Goal: Information Seeking & Learning: Learn about a topic

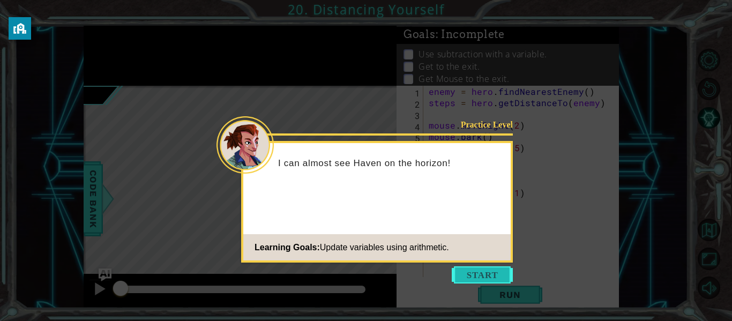
click at [476, 274] on button "Start" at bounding box center [481, 274] width 61 height 17
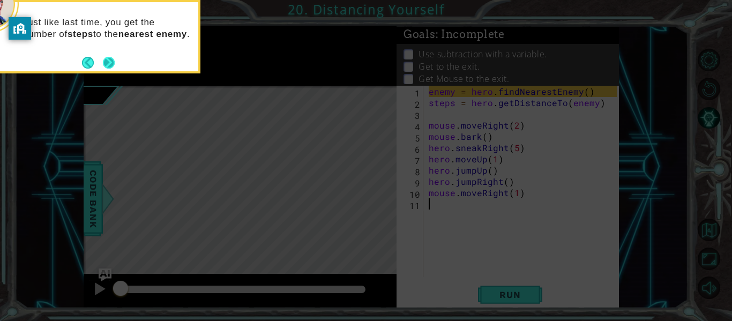
click at [104, 60] on button "Next" at bounding box center [109, 63] width 12 height 12
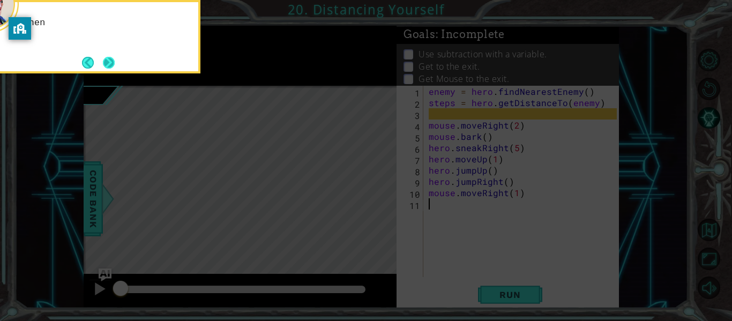
click at [106, 61] on button "Next" at bounding box center [109, 63] width 12 height 12
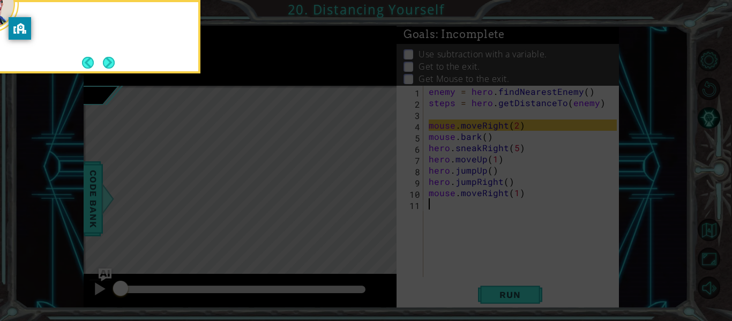
click at [106, 61] on button "Next" at bounding box center [109, 63] width 12 height 12
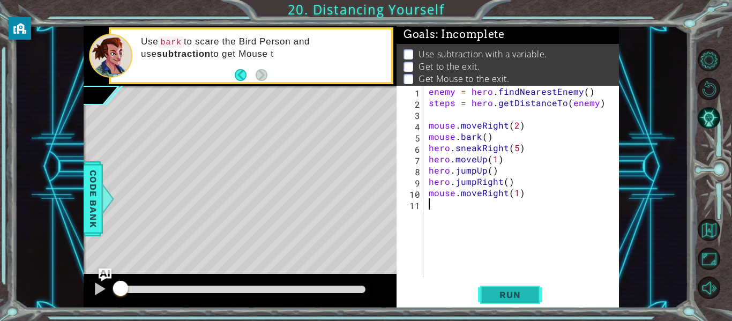
click at [509, 288] on button "Run" at bounding box center [510, 295] width 64 height 22
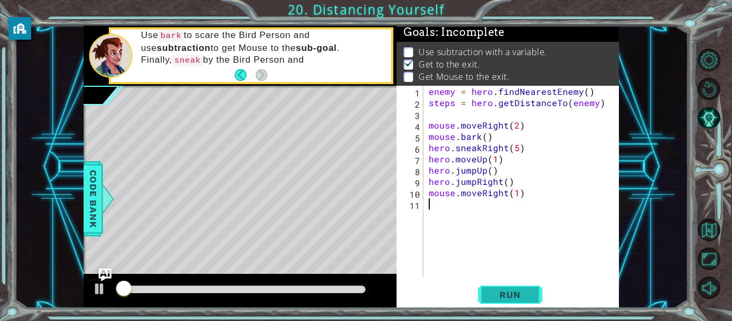
scroll to position [3, 0]
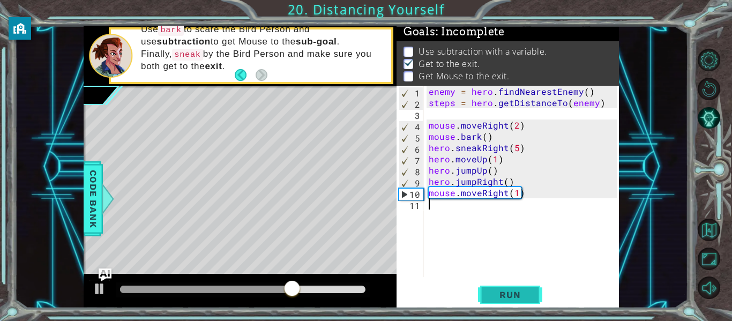
click at [508, 289] on span "Run" at bounding box center [509, 294] width 42 height 11
click at [518, 195] on div "enemy = hero . findNearestEnemy ( ) steps = hero . getDistanceTo ( enemy ) mous…" at bounding box center [523, 193] width 195 height 214
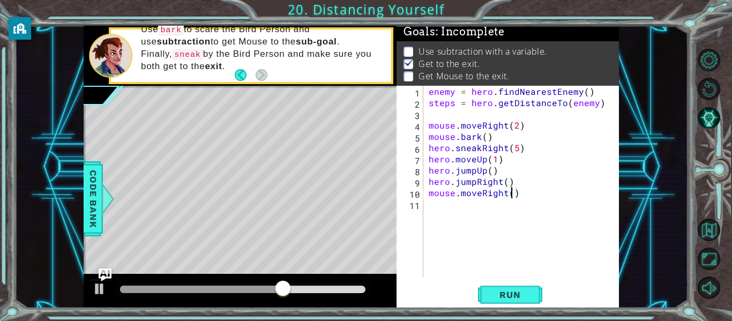
type textarea "mouse.moveRight(3)"
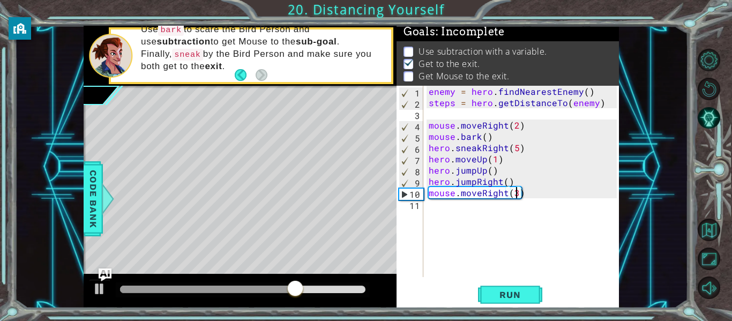
click at [472, 207] on div "enemy = hero . findNearestEnemy ( ) steps = hero . getDistanceTo ( enemy ) mous…" at bounding box center [523, 193] width 195 height 214
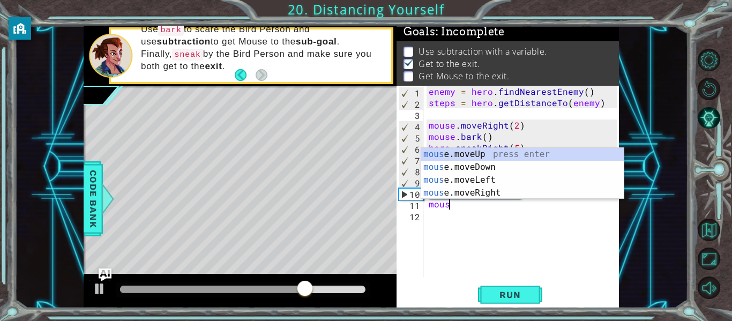
scroll to position [0, 1]
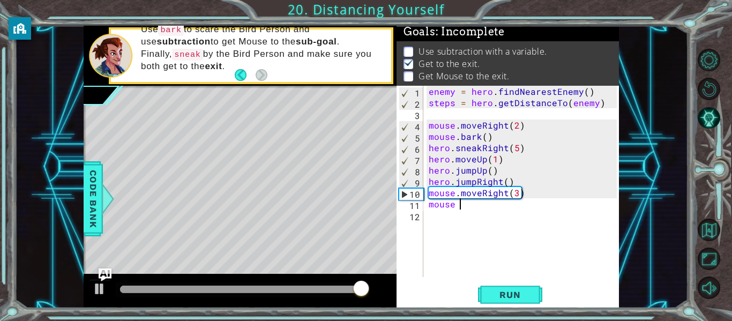
click at [472, 207] on div "enemy = hero . findNearestEnemy ( ) steps = hero . getDistanceTo ( enemy ) mous…" at bounding box center [523, 193] width 195 height 214
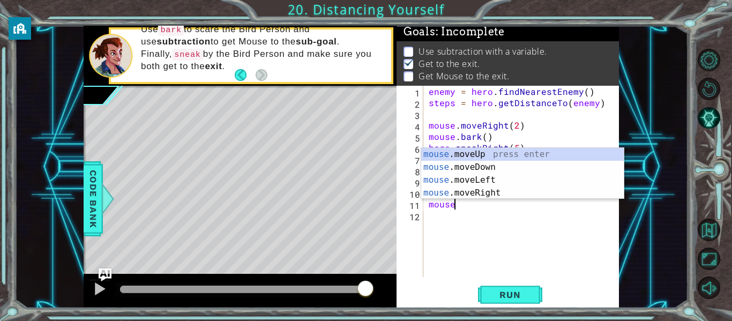
scroll to position [0, 0]
type textarea "m"
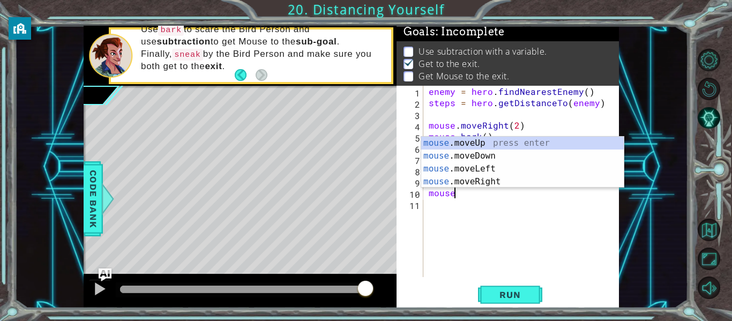
type textarea "m"
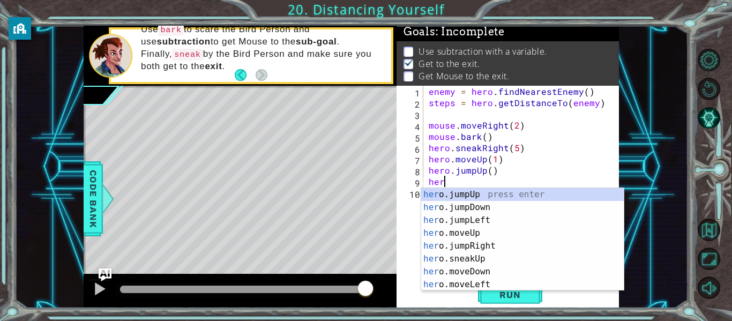
type textarea "h"
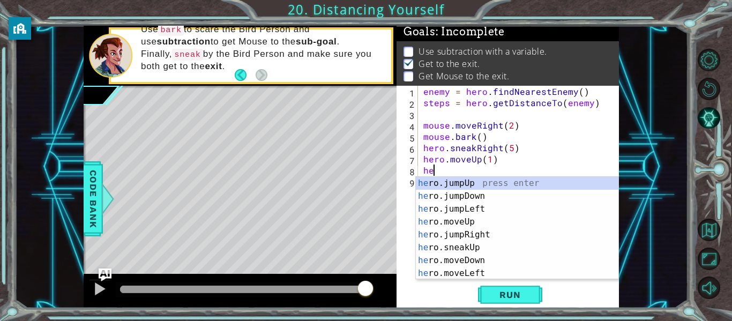
type textarea "h"
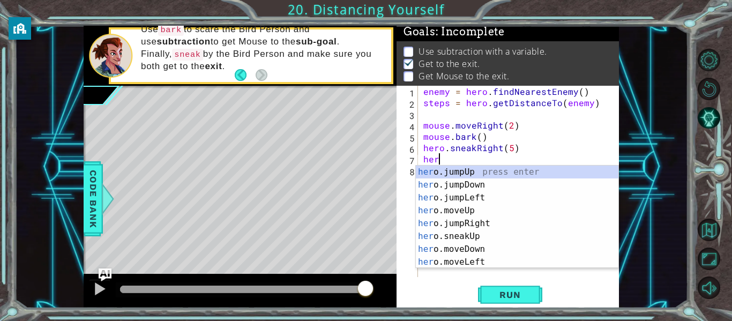
type textarea "h"
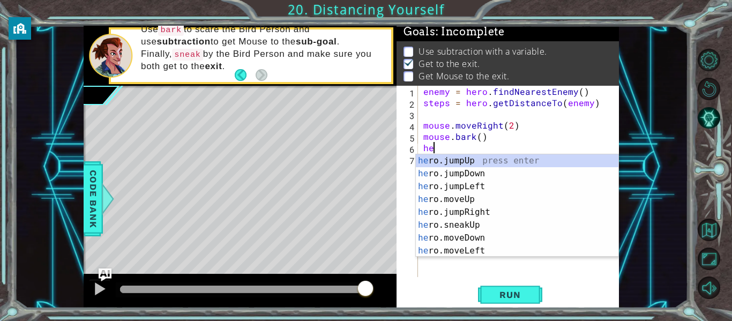
type textarea "h"
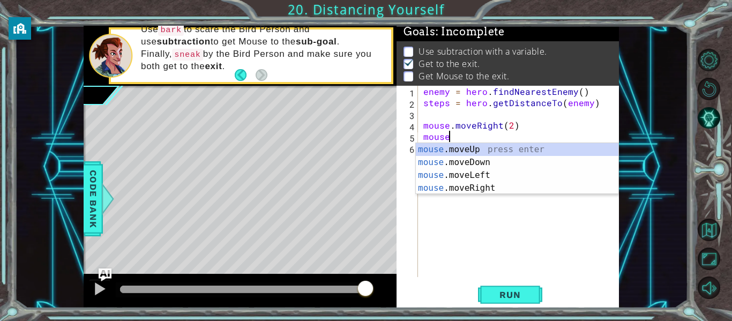
type textarea "m"
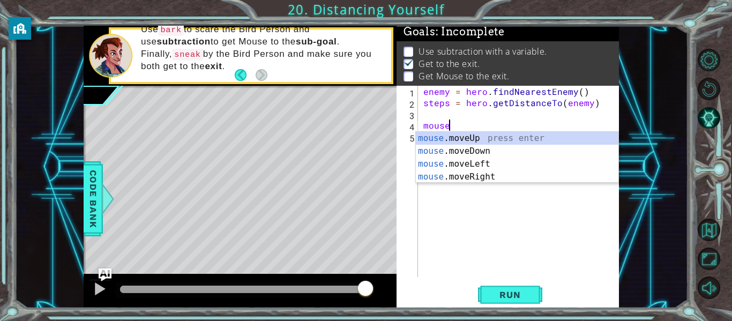
type textarea "m"
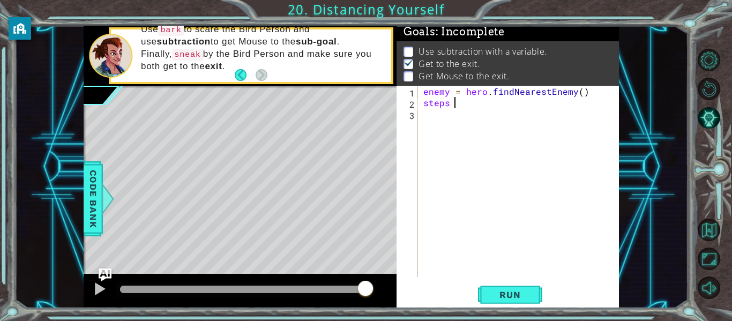
type textarea "s"
type textarea "e"
click at [445, 108] on div at bounding box center [521, 193] width 201 height 214
paste textarea "mouse.digUp()"
type textarea "mouse.digUp()"
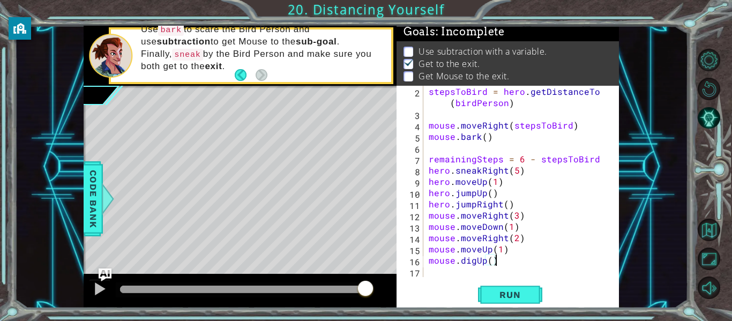
scroll to position [11, 0]
click at [499, 300] on button "Run" at bounding box center [510, 295] width 64 height 22
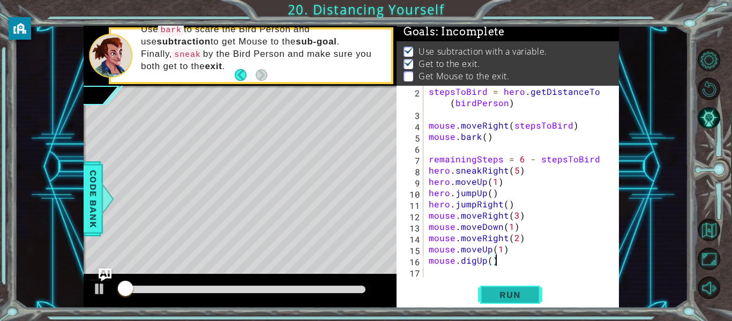
click at [496, 296] on span "Run" at bounding box center [509, 294] width 42 height 11
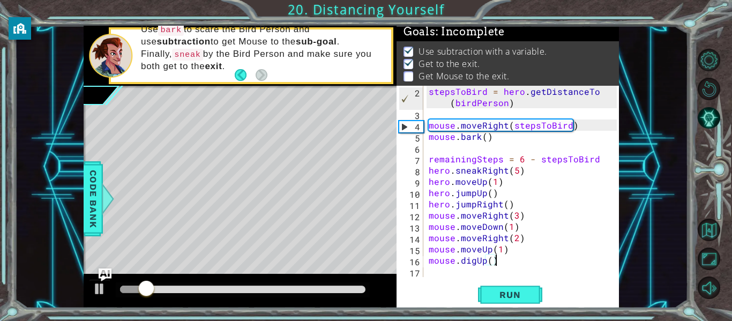
click at [513, 283] on div "mouse.digUp() 2 3 4 5 6 7 8 9 10 11 12 13 14 15 16 17 stepsToBird = hero . getD…" at bounding box center [507, 197] width 222 height 222
click at [511, 295] on span "Run" at bounding box center [509, 294] width 42 height 11
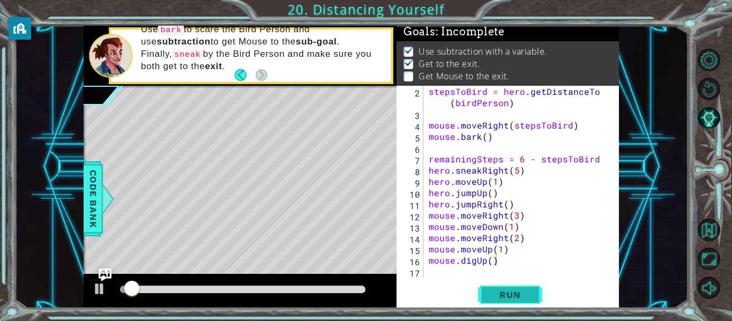
click at [511, 295] on span "Run" at bounding box center [509, 294] width 42 height 11
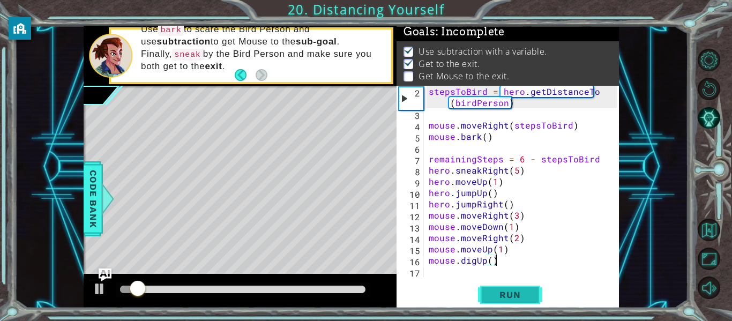
click at [511, 295] on span "Run" at bounding box center [509, 294] width 42 height 11
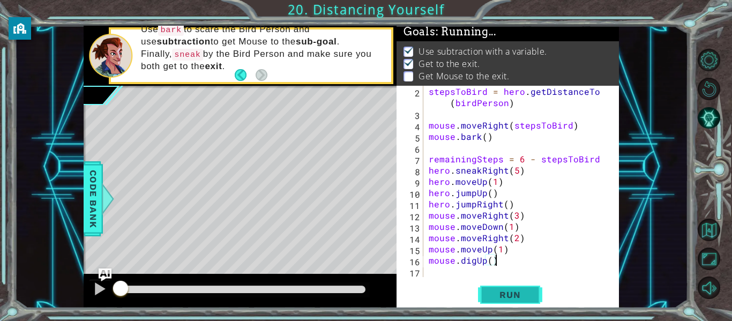
click at [511, 295] on span "Run" at bounding box center [509, 294] width 42 height 11
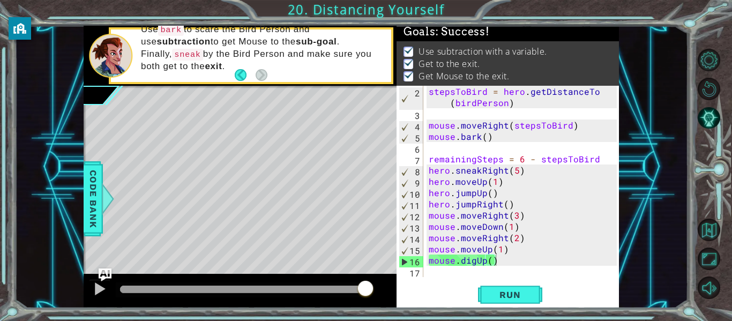
drag, startPoint x: 165, startPoint y: 289, endPoint x: 469, endPoint y: 308, distance: 303.8
click at [469, 308] on div "1 ההההההההההההההההההההההההההההההההההההההההההההההההההההההההההההההההההההההההההההה…" at bounding box center [366, 160] width 732 height 321
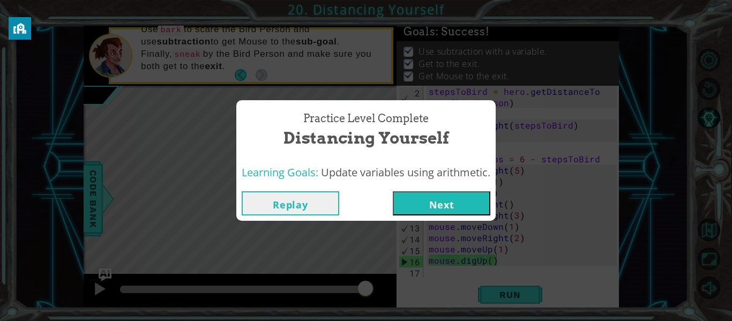
click at [409, 213] on button "Next" at bounding box center [441, 203] width 97 height 24
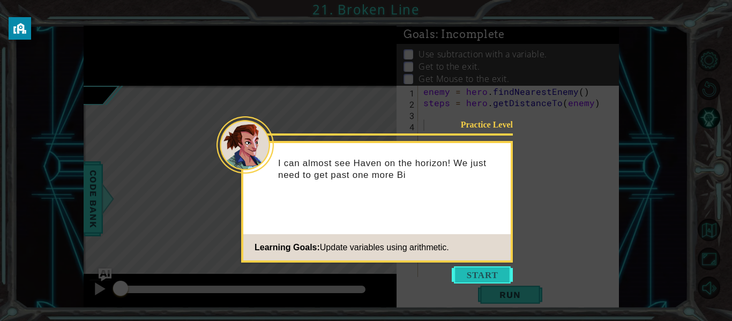
click at [473, 267] on button "Start" at bounding box center [481, 274] width 61 height 17
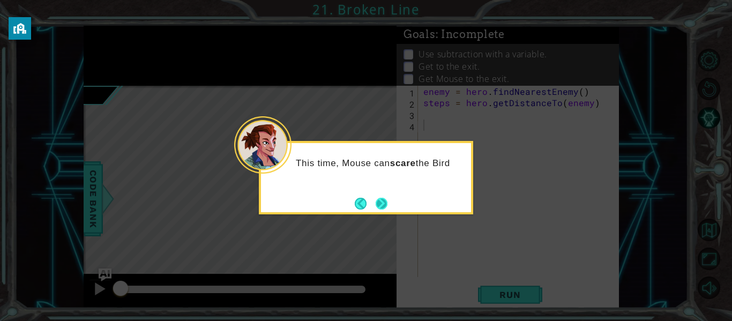
click at [384, 201] on button "Next" at bounding box center [381, 204] width 12 height 12
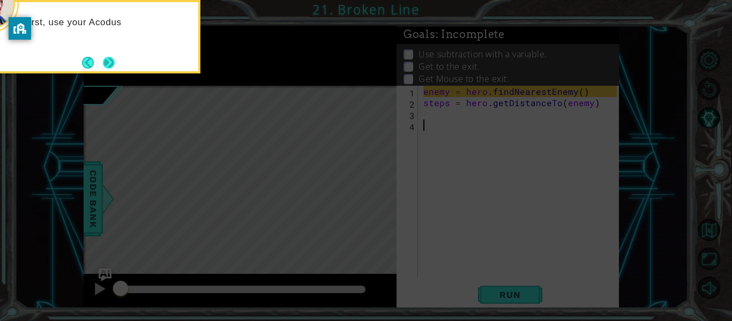
click at [112, 57] on button "Next" at bounding box center [109, 63] width 12 height 12
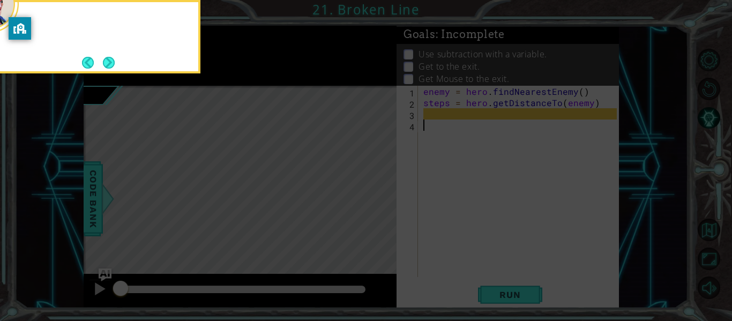
click at [112, 57] on button "Next" at bounding box center [109, 63] width 12 height 12
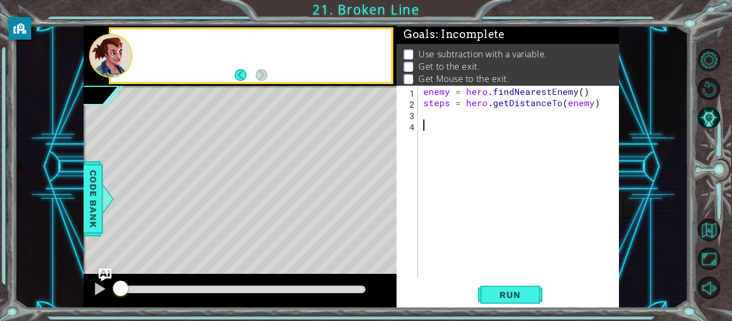
click at [112, 57] on div at bounding box center [110, 56] width 43 height 44
